Goal: Transaction & Acquisition: Purchase product/service

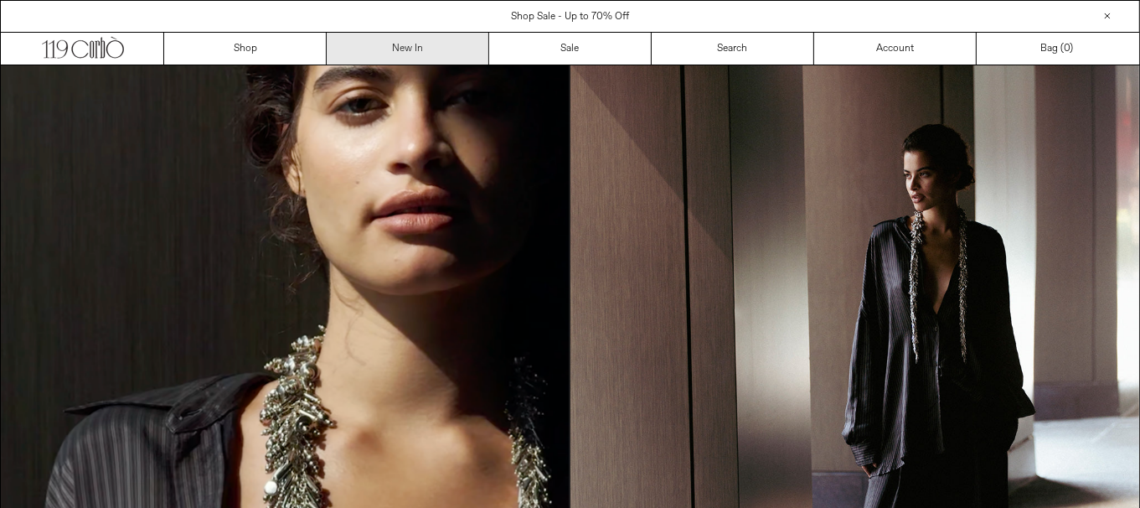
click at [395, 42] on link "New In" at bounding box center [408, 49] width 163 height 32
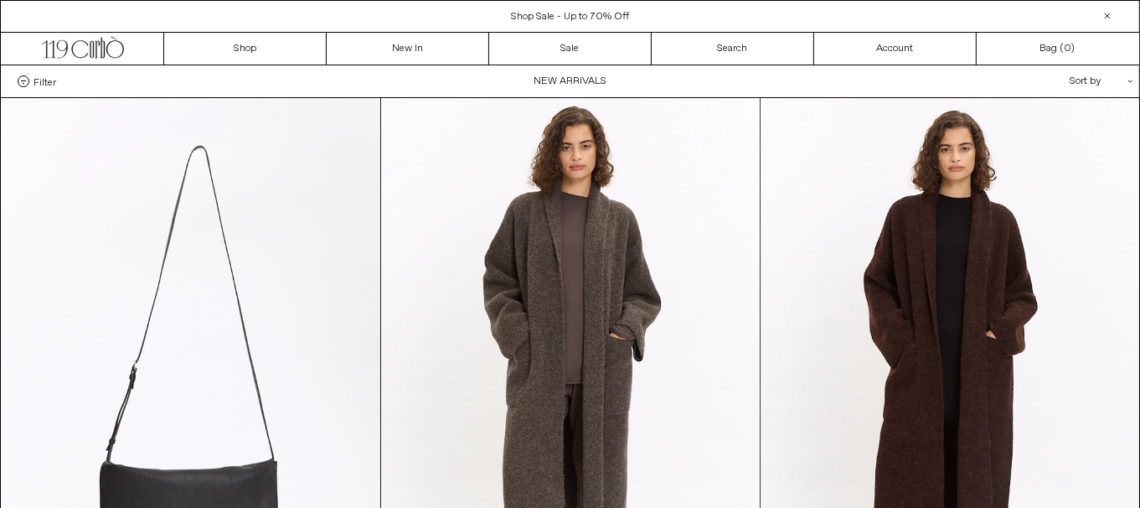
scroll to position [444, 0]
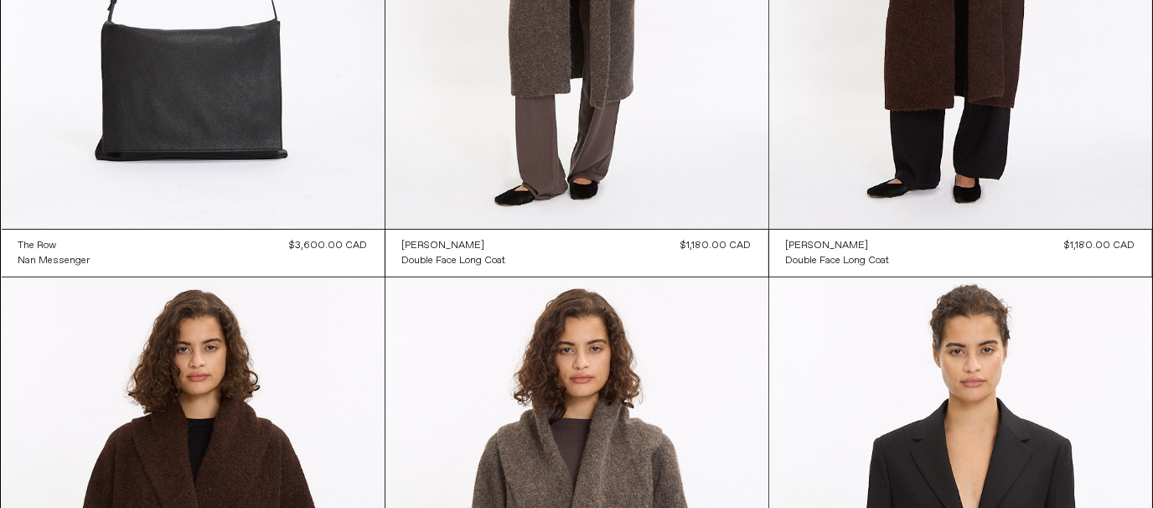
click at [1139, 400] on div "Close dialog JOIN OUR MAILING LIST Subscribe to receive 10% off your first purc…" at bounding box center [576, 254] width 1153 height 508
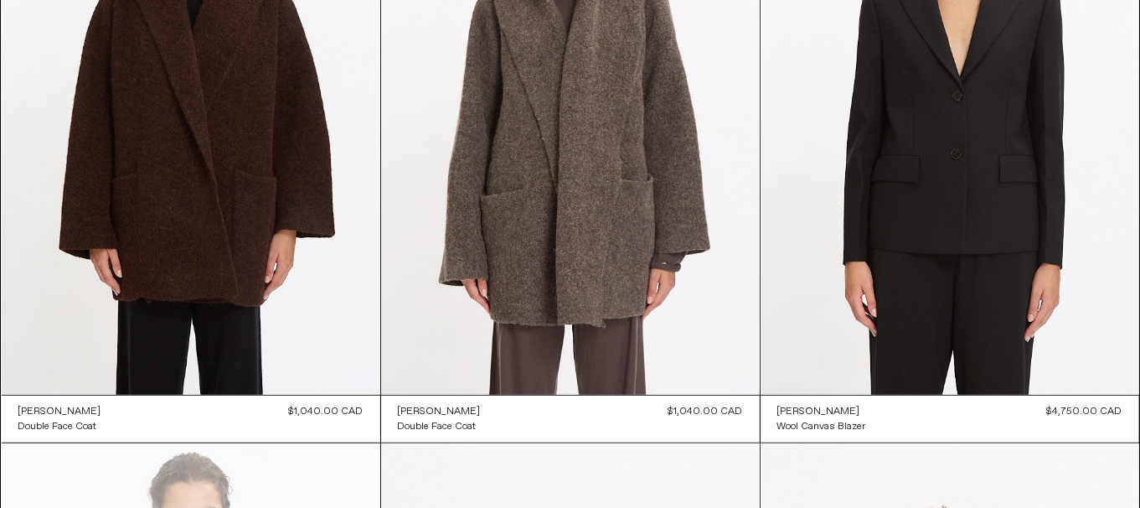
scroll to position [1332, 0]
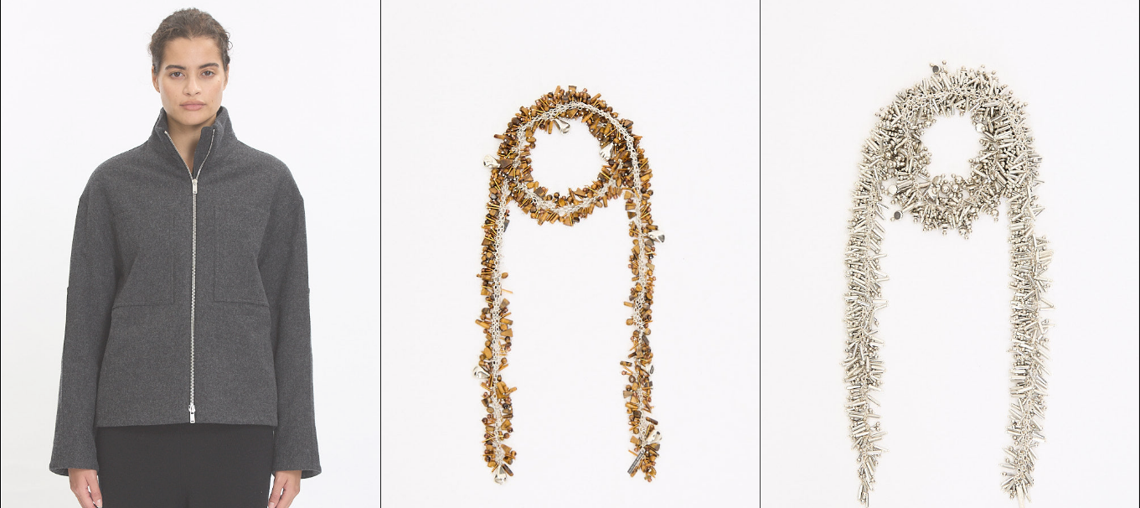
click at [243, 355] on at bounding box center [191, 283] width 379 height 568
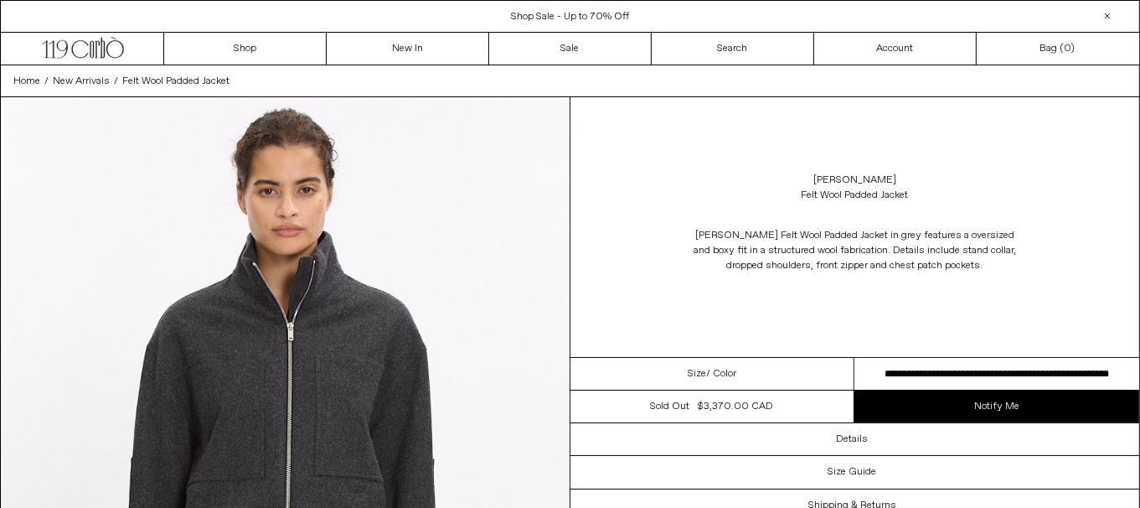
click at [994, 371] on select "**********" at bounding box center [997, 374] width 285 height 33
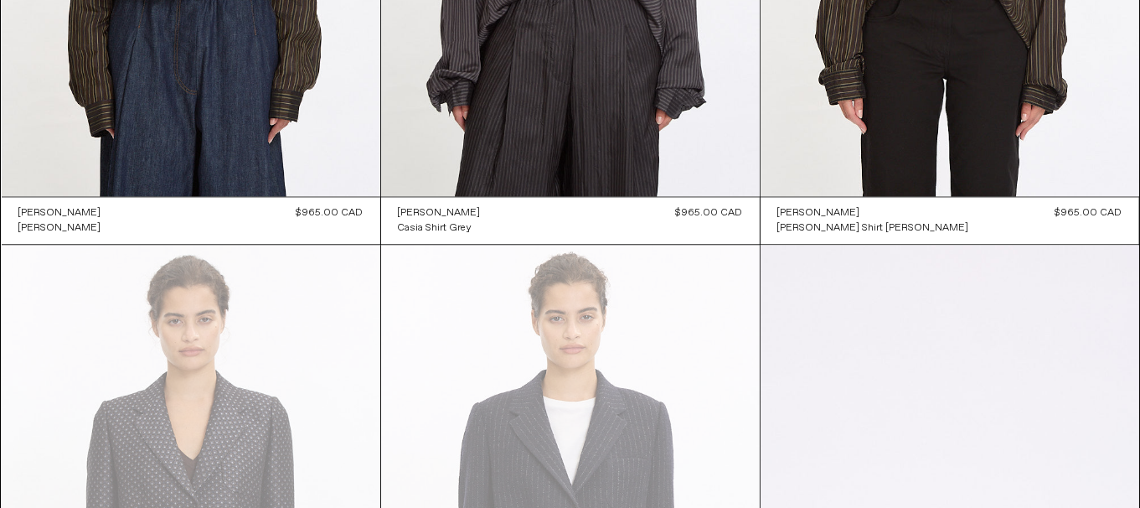
scroll to position [3997, 0]
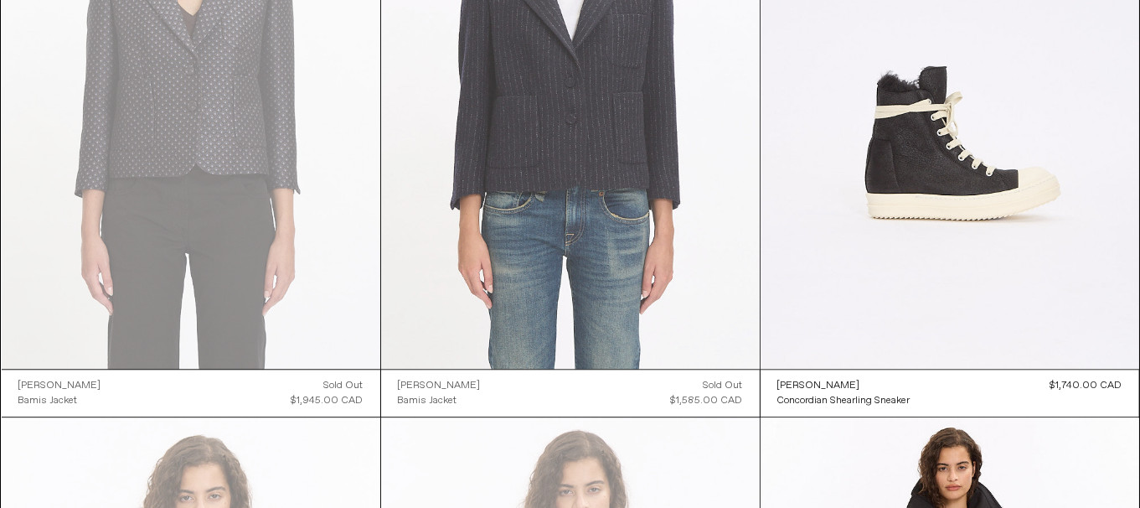
click at [590, 297] on at bounding box center [570, 85] width 379 height 568
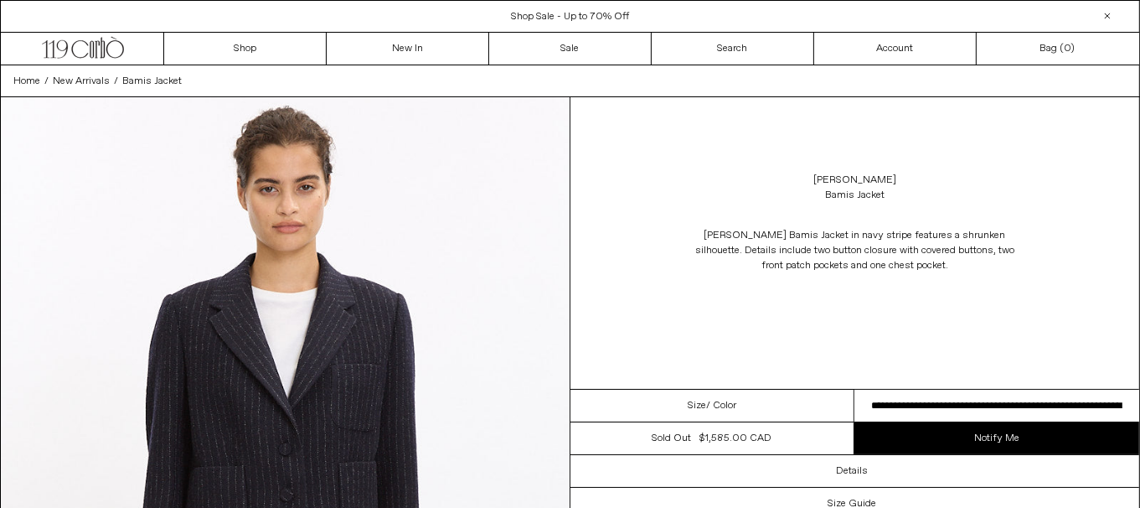
click at [943, 401] on select "**********" at bounding box center [997, 406] width 285 height 33
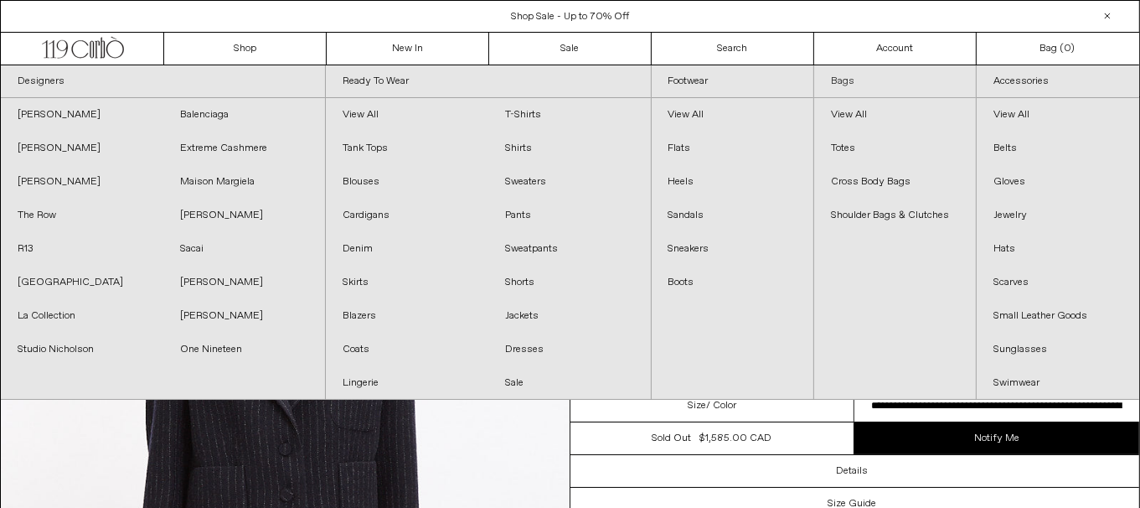
click at [840, 82] on link "Bags" at bounding box center [895, 81] width 162 height 33
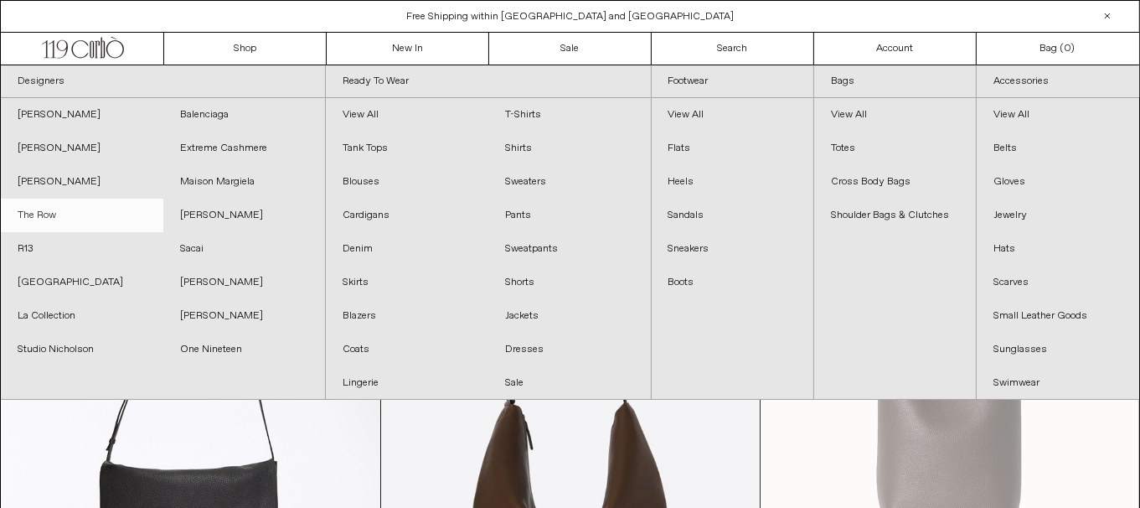
click at [67, 216] on link "The Row" at bounding box center [82, 216] width 163 height 34
